Goal: Task Accomplishment & Management: Use online tool/utility

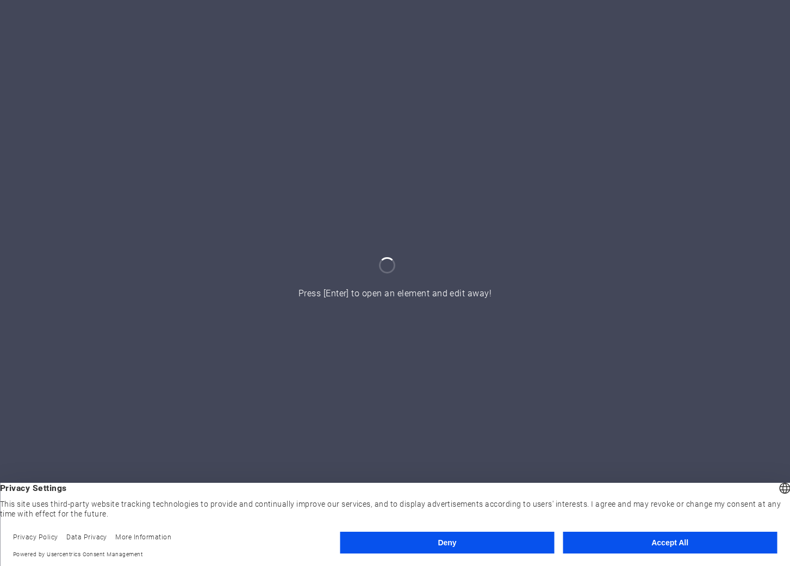
click at [632, 542] on button "Accept All" at bounding box center [670, 543] width 214 height 22
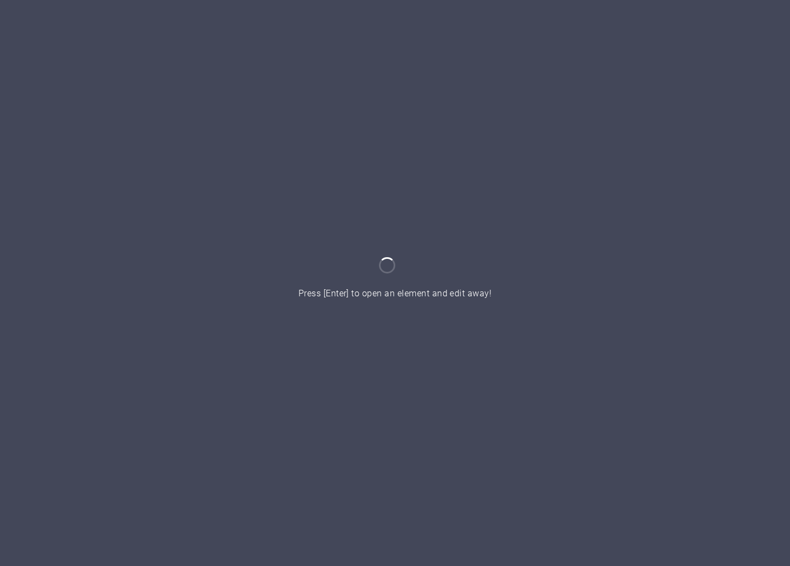
click at [414, 307] on div at bounding box center [395, 283] width 790 height 566
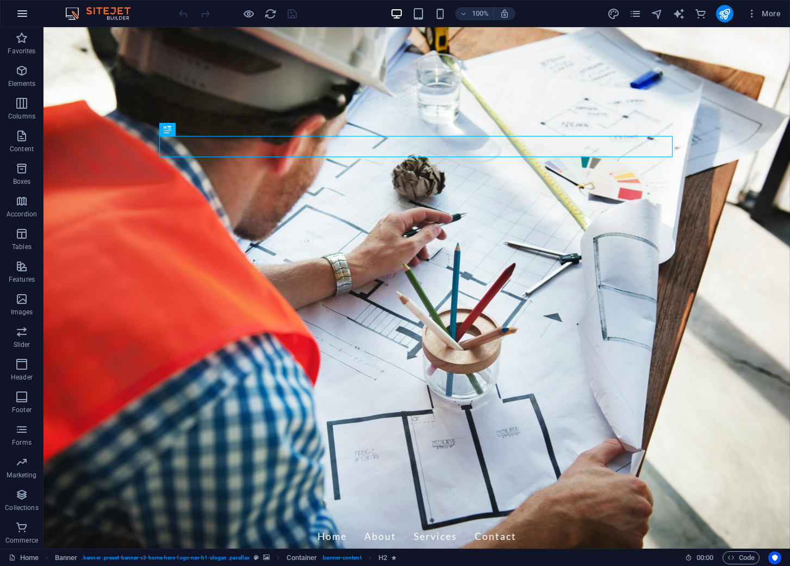
click at [26, 15] on icon "button" at bounding box center [22, 13] width 13 height 13
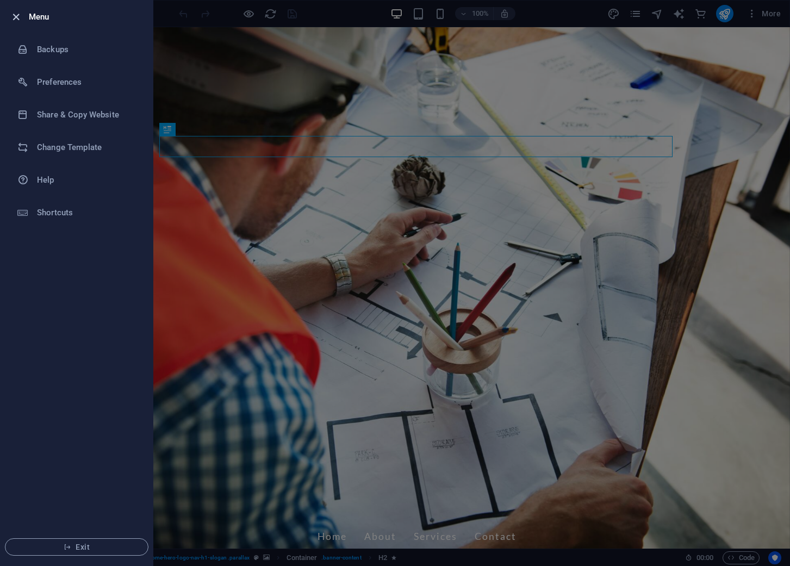
click at [15, 16] on icon "button" at bounding box center [16, 17] width 13 height 13
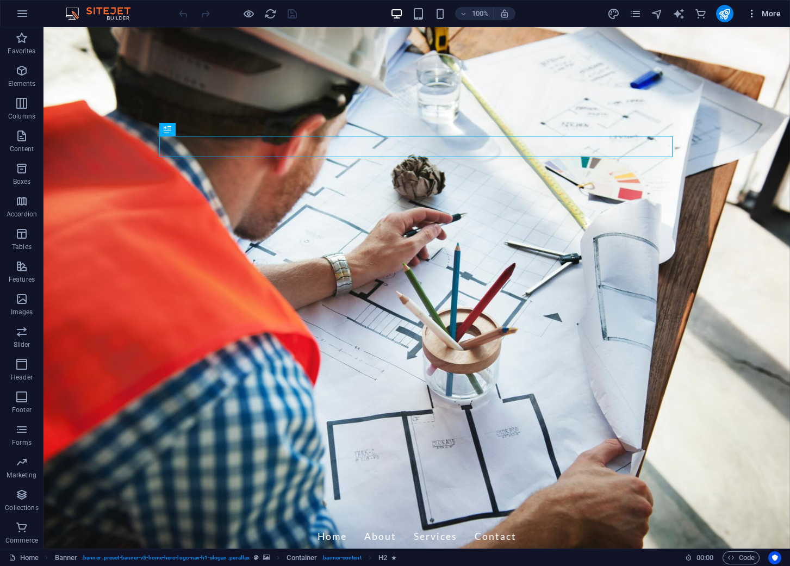
click at [766, 13] on span "More" at bounding box center [764, 13] width 34 height 11
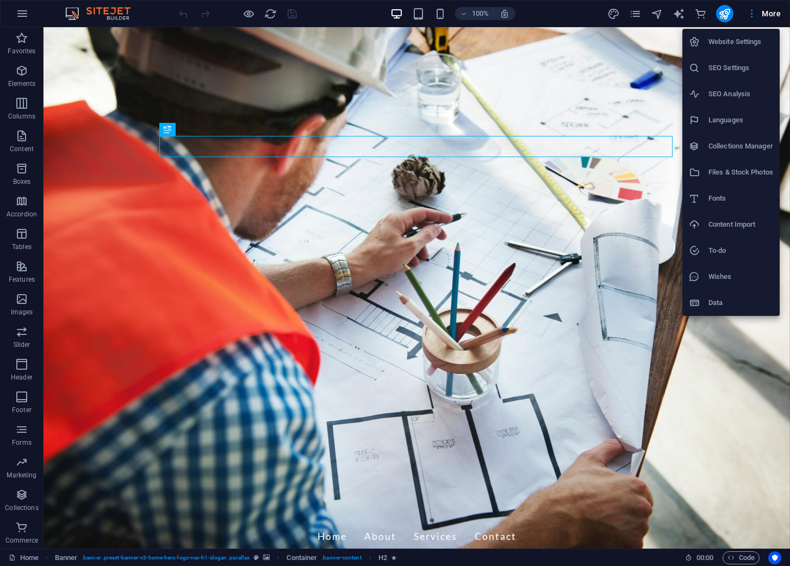
drag, startPoint x: 584, startPoint y: 15, endPoint x: 604, endPoint y: 13, distance: 20.8
click at [586, 14] on div at bounding box center [395, 283] width 790 height 566
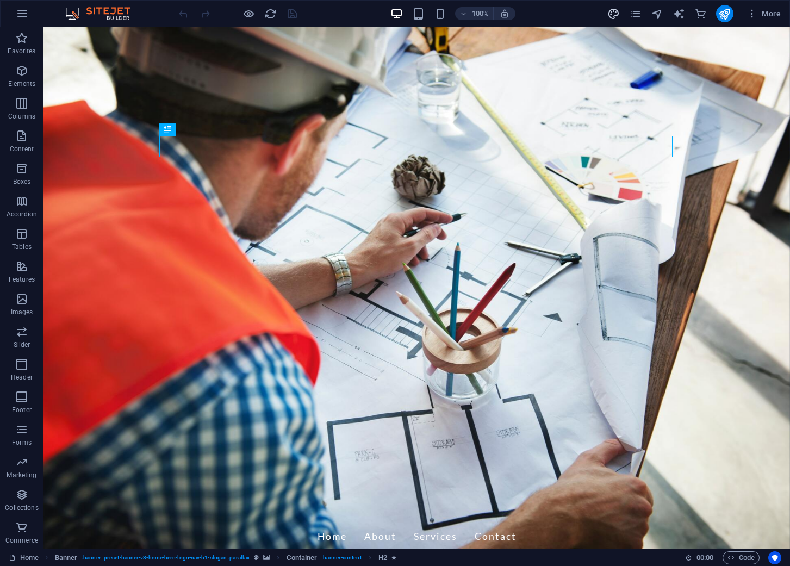
click at [615, 13] on icon "design" at bounding box center [614, 14] width 13 height 13
select select "px"
select select "200"
select select "px"
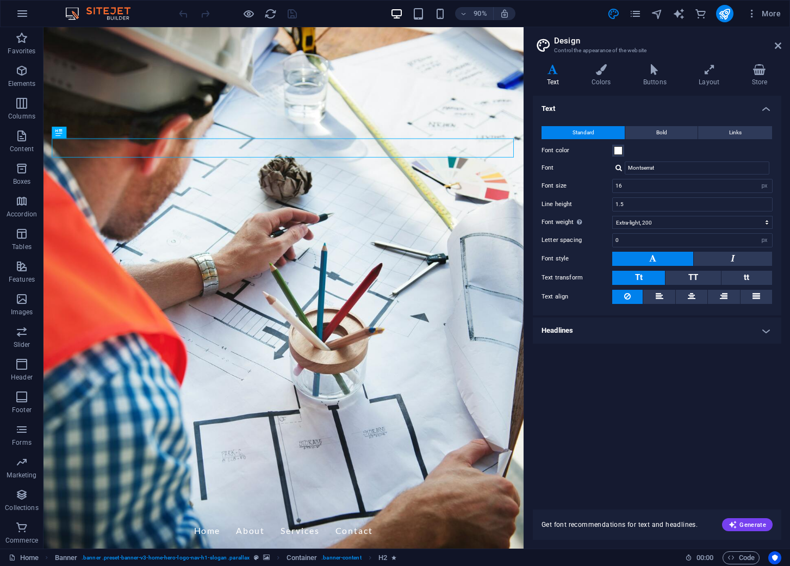
click at [568, 13] on div "90% More" at bounding box center [481, 13] width 609 height 17
click at [117, 13] on img at bounding box center [104, 13] width 82 height 13
click at [26, 14] on icon "button" at bounding box center [22, 13] width 13 height 13
